Goal: Task Accomplishment & Management: Manage account settings

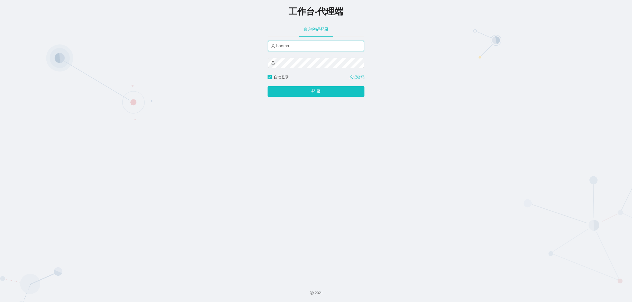
click at [292, 47] on input "baoma" at bounding box center [316, 46] width 96 height 11
type input "damao"
click at [305, 88] on button "登 录" at bounding box center [316, 91] width 97 height 11
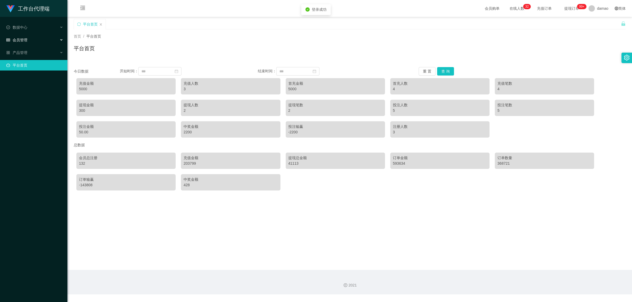
click at [30, 37] on div "会员管理" at bounding box center [33, 40] width 67 height 11
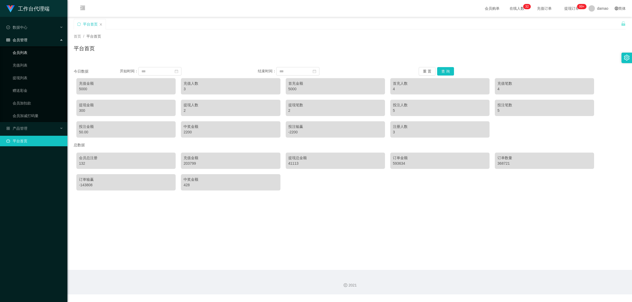
click at [32, 53] on link "会员列表" at bounding box center [38, 52] width 51 height 11
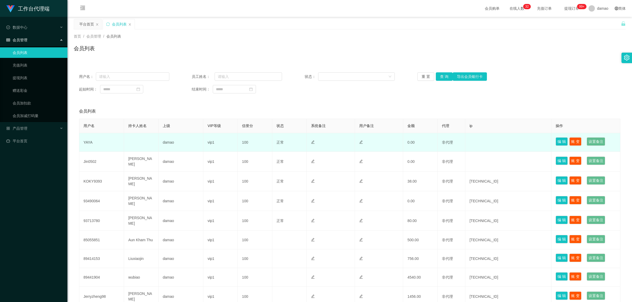
click at [86, 140] on td "YAYA" at bounding box center [101, 142] width 45 height 19
copy td "YAYA"
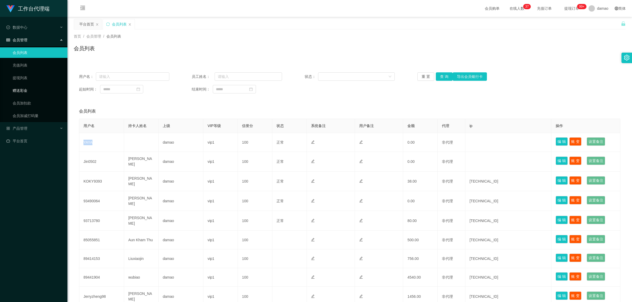
click at [32, 87] on link "赠送彩金" at bounding box center [38, 90] width 51 height 11
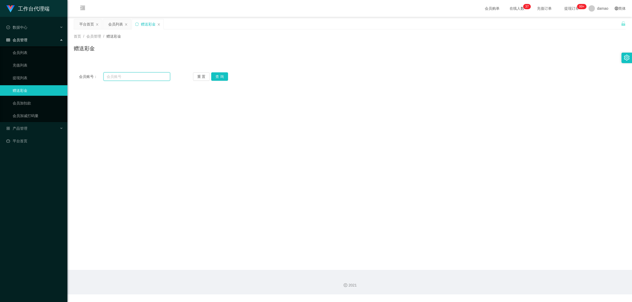
click at [125, 77] on input "text" at bounding box center [137, 76] width 67 height 8
paste input "YAYA"
type input "YAYA"
click at [219, 77] on button "查 询" at bounding box center [219, 76] width 17 height 8
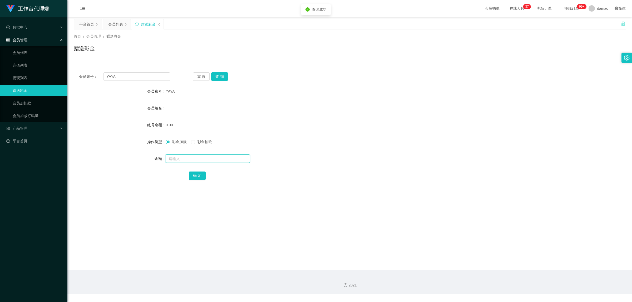
click at [190, 160] on input "text" at bounding box center [208, 159] width 84 height 8
type input "100"
click at [199, 174] on button "确 定" at bounding box center [197, 176] width 17 height 8
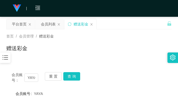
drag, startPoint x: 128, startPoint y: 47, endPoint x: 130, endPoint y: 38, distance: 8.5
click at [129, 44] on div "首页 / 会员管理 / 赠送彩金 / 赠送彩金" at bounding box center [88, 45] width 165 height 23
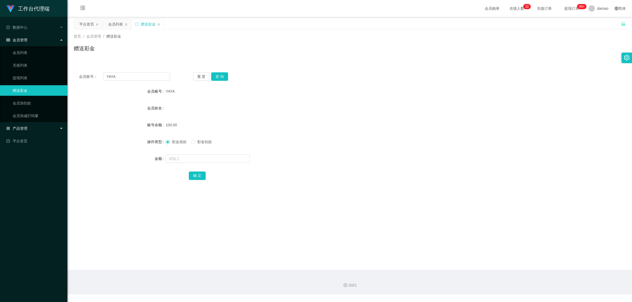
click at [29, 126] on div "产品管理" at bounding box center [33, 128] width 67 height 11
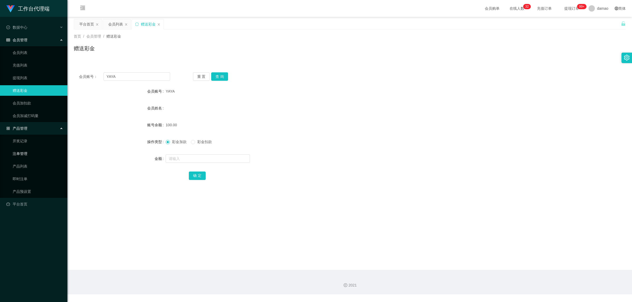
click at [28, 156] on link "注单管理" at bounding box center [38, 154] width 51 height 11
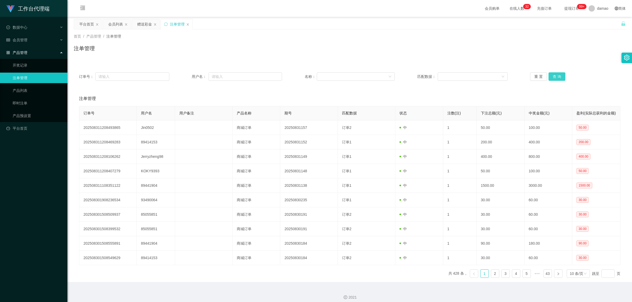
click at [552, 78] on button "查 询" at bounding box center [557, 76] width 17 height 8
click at [554, 77] on button "查 询" at bounding box center [557, 76] width 17 height 8
click at [554, 77] on div "重 置 查 询" at bounding box center [575, 76] width 90 height 8
click at [554, 77] on button "查 询" at bounding box center [557, 76] width 17 height 8
click at [554, 77] on div "重 置 查 询" at bounding box center [575, 76] width 90 height 8
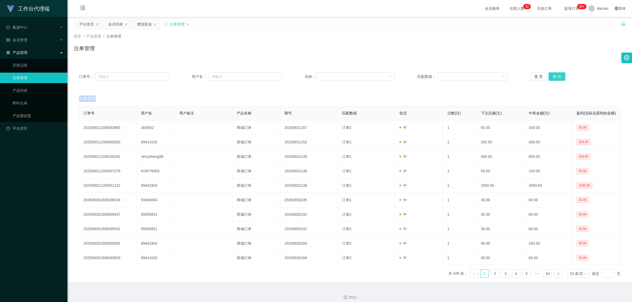
click at [554, 77] on button "查 询" at bounding box center [557, 76] width 17 height 8
